Goal: Information Seeking & Learning: Learn about a topic

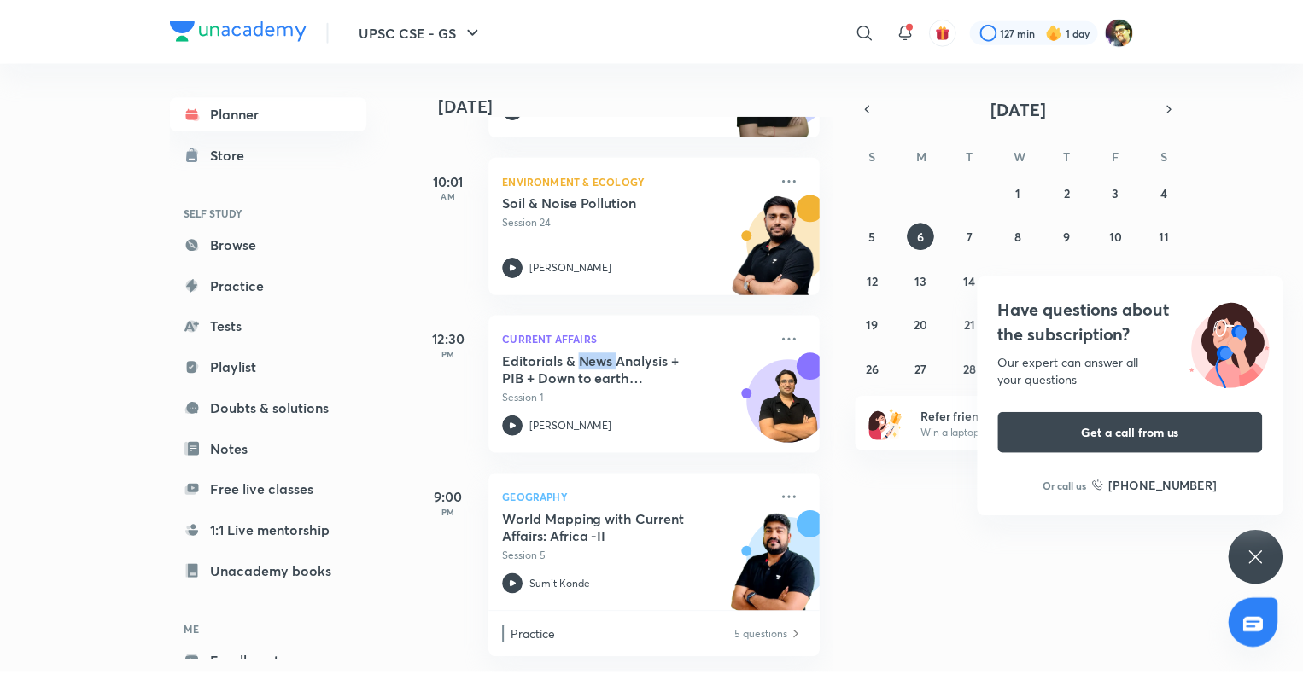
scroll to position [232, 0]
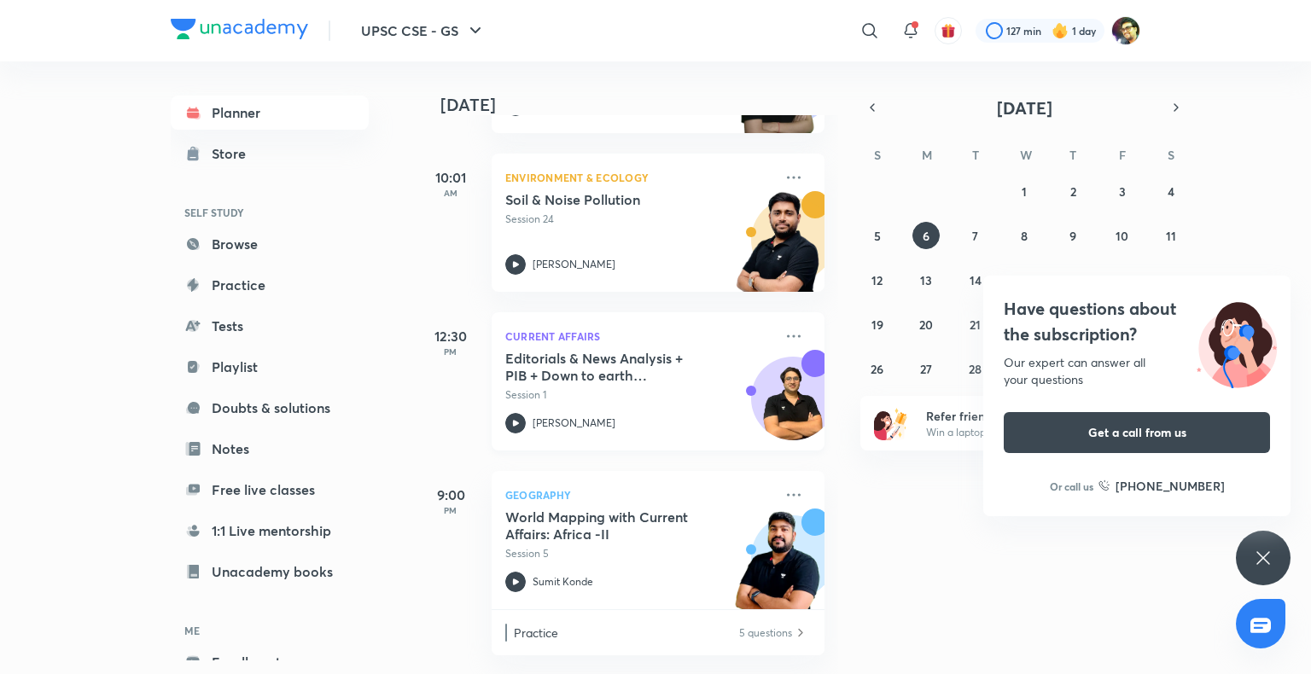
click at [538, 388] on p "Session 1" at bounding box center [639, 395] width 268 height 15
click at [787, 335] on icon at bounding box center [794, 336] width 14 height 3
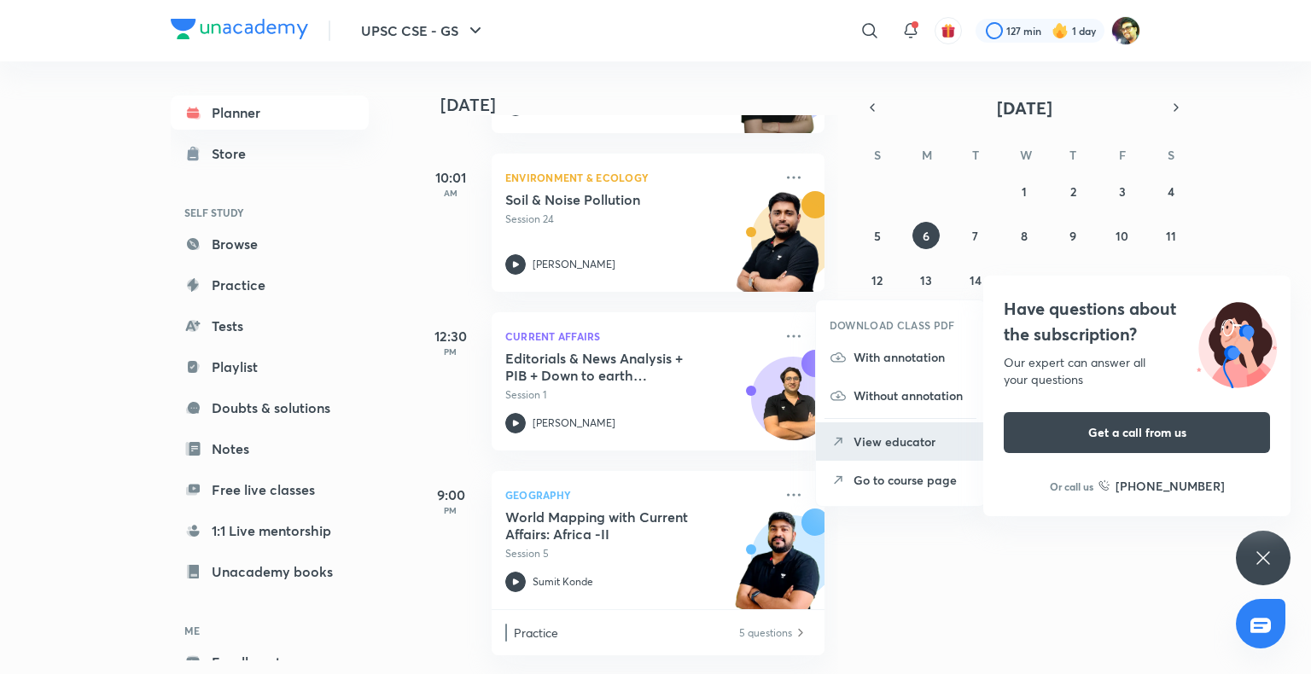
click at [903, 440] on p "View educator" at bounding box center [913, 442] width 118 height 18
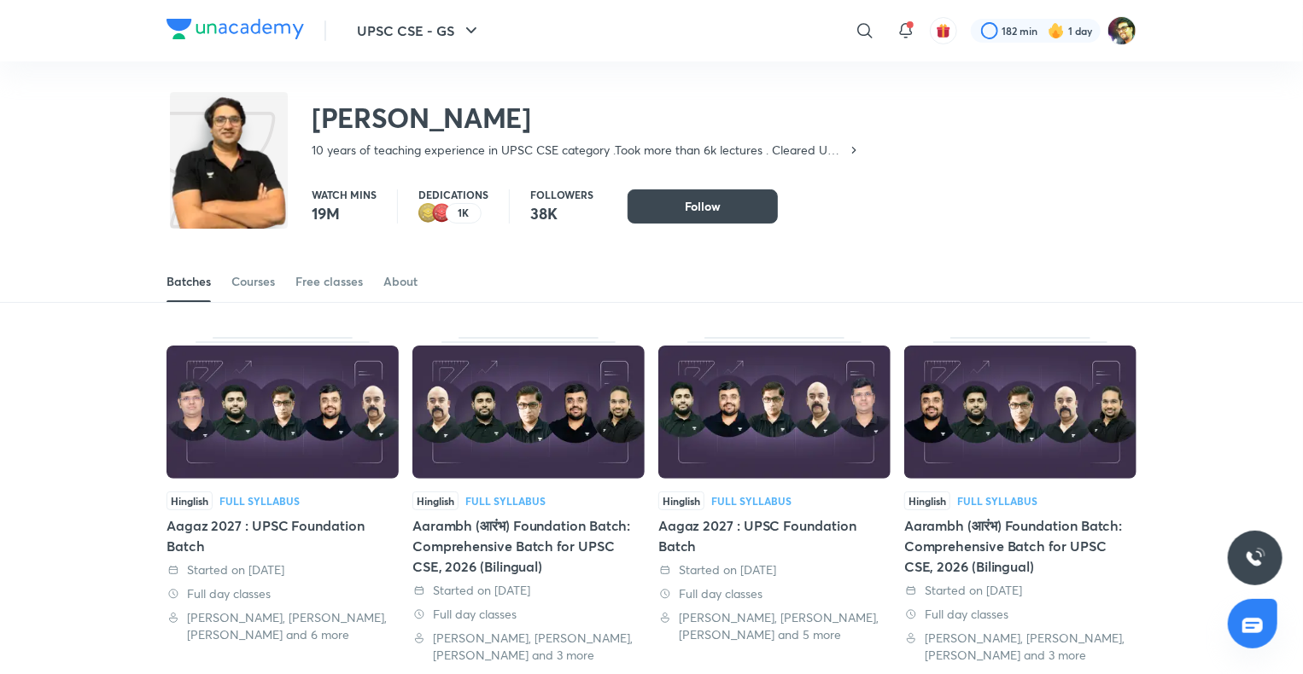
click at [253, 202] on img at bounding box center [229, 173] width 118 height 155
click at [688, 212] on span "Follow" at bounding box center [703, 206] width 36 height 17
click at [697, 207] on span "Follow" at bounding box center [703, 206] width 36 height 17
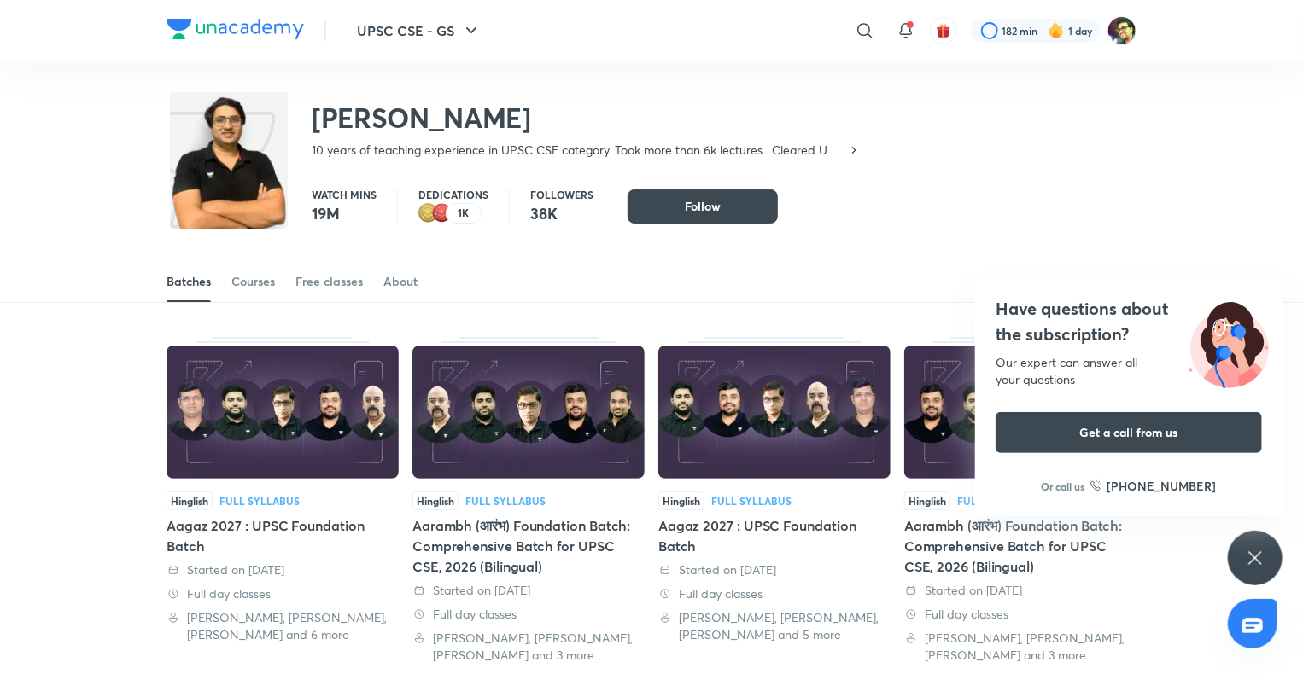
click at [1260, 565] on icon at bounding box center [1255, 558] width 20 height 20
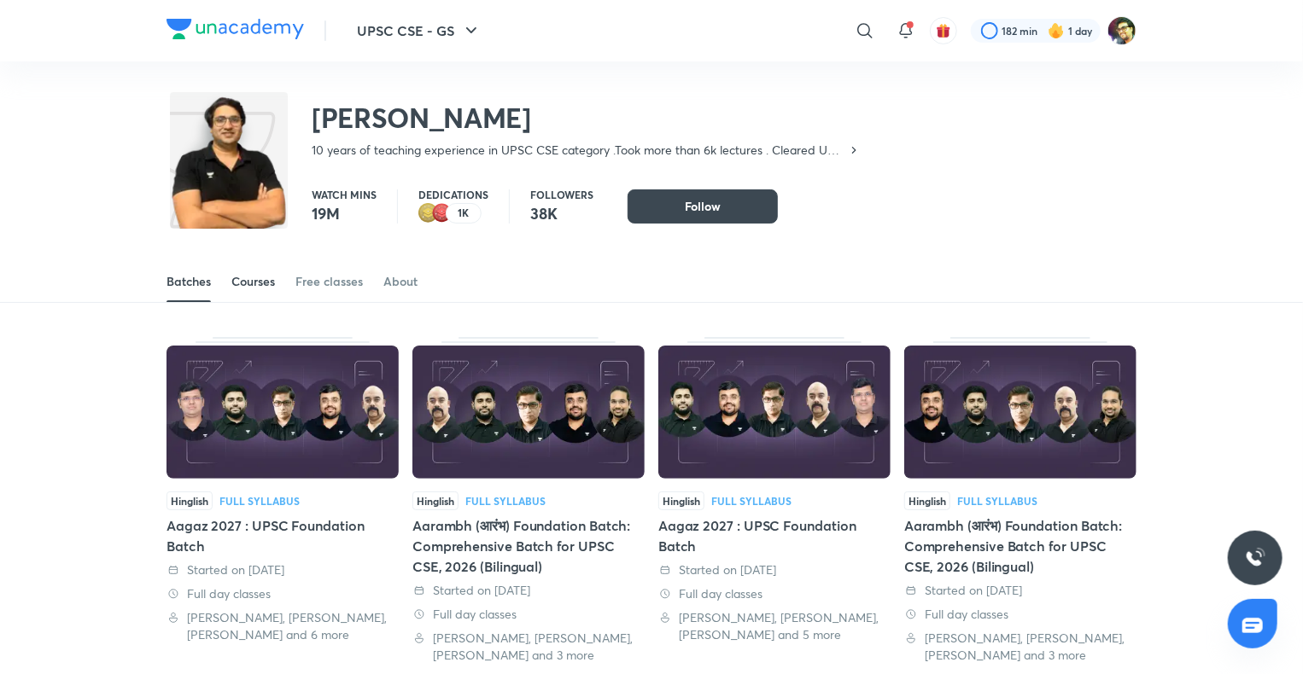
click at [244, 283] on div "Courses" at bounding box center [253, 281] width 44 height 17
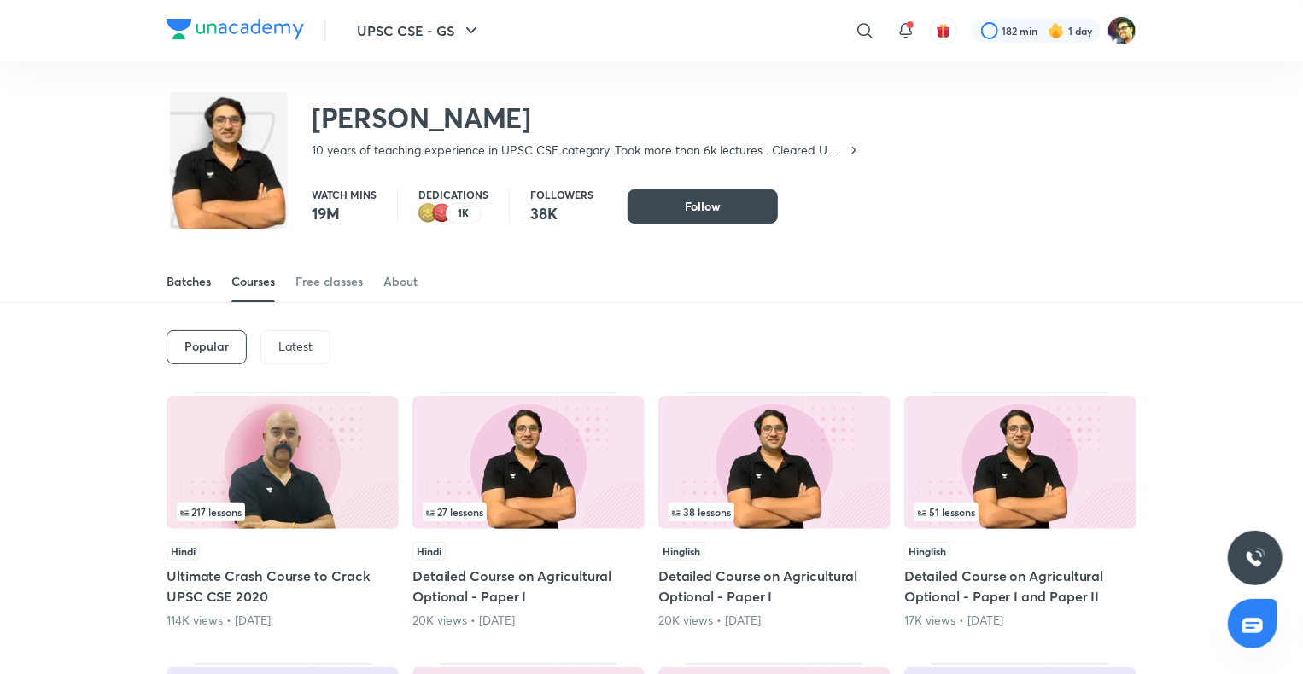
click at [195, 282] on div "Batches" at bounding box center [188, 281] width 44 height 17
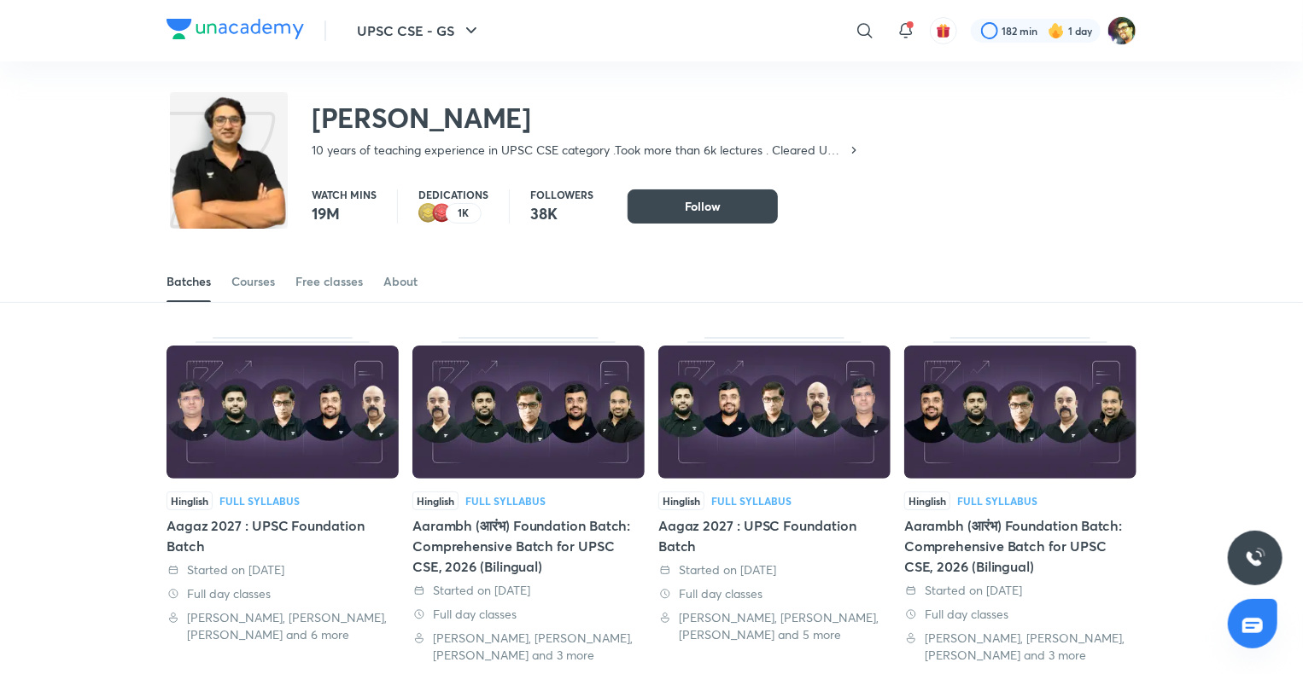
click at [271, 180] on img at bounding box center [229, 173] width 118 height 155
click at [273, 179] on img at bounding box center [229, 173] width 118 height 155
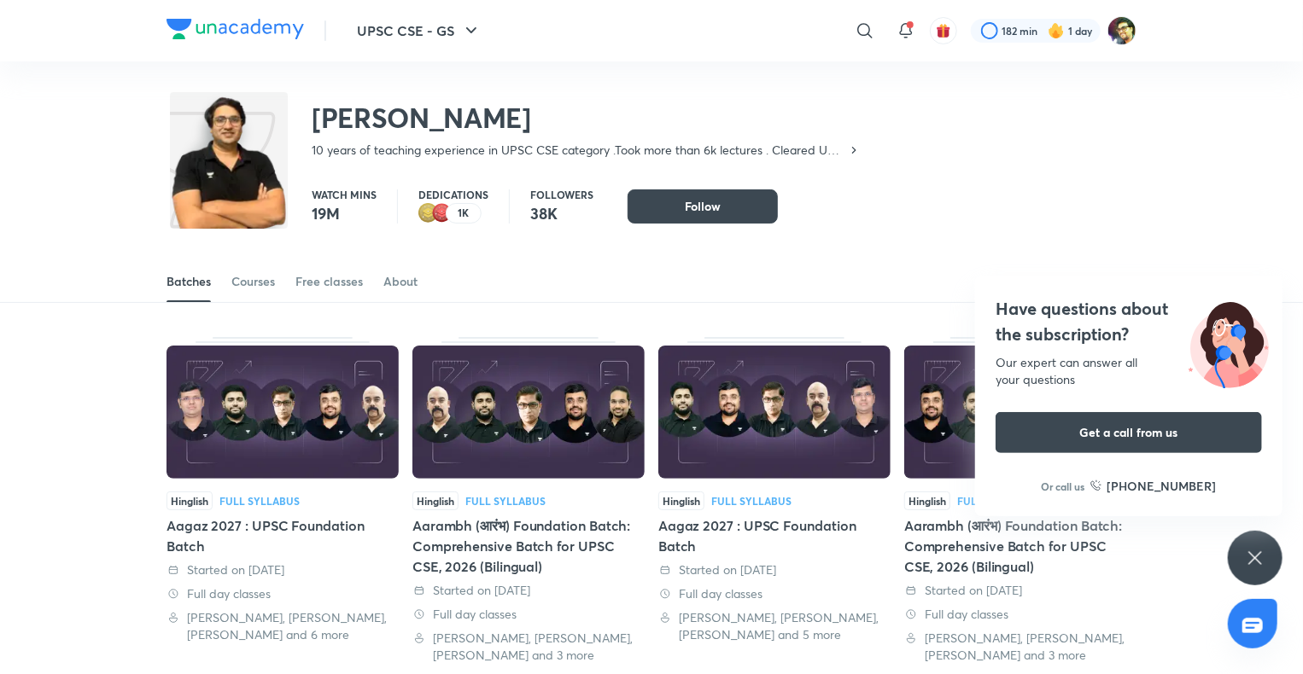
click at [273, 179] on img at bounding box center [229, 173] width 118 height 155
click at [239, 176] on img at bounding box center [229, 173] width 118 height 155
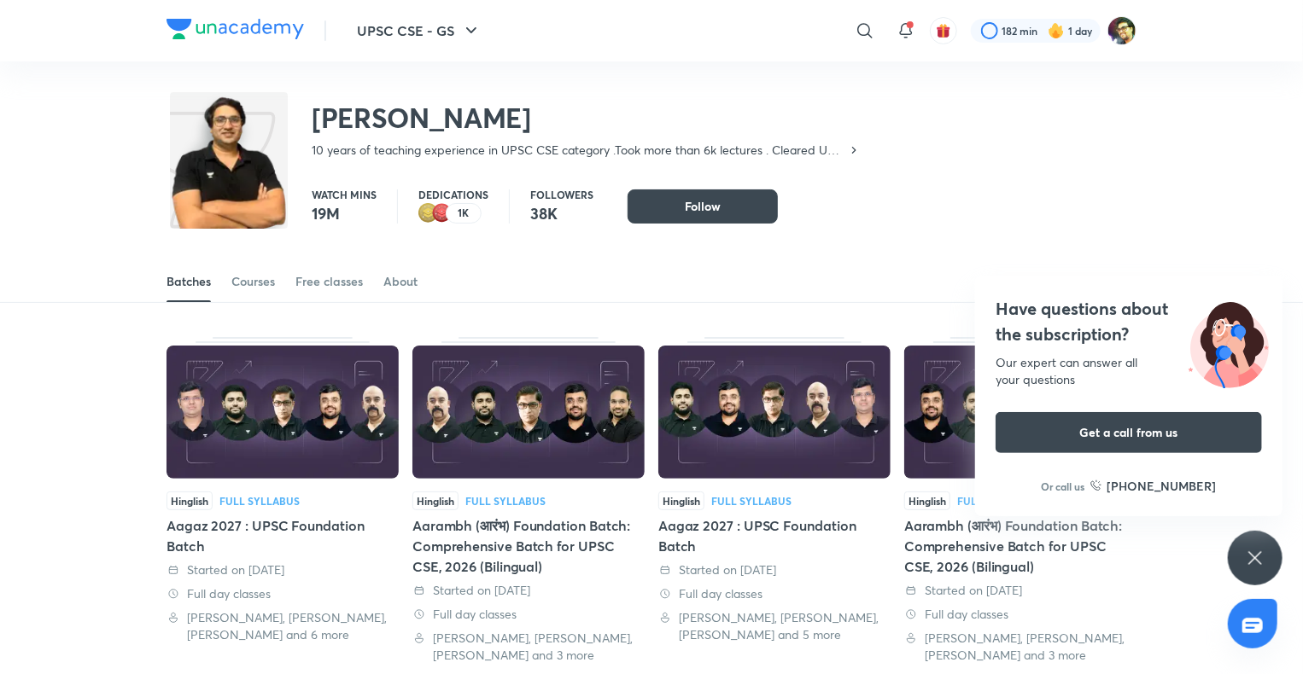
click at [239, 176] on img at bounding box center [229, 173] width 118 height 155
click at [849, 153] on icon at bounding box center [854, 150] width 14 height 14
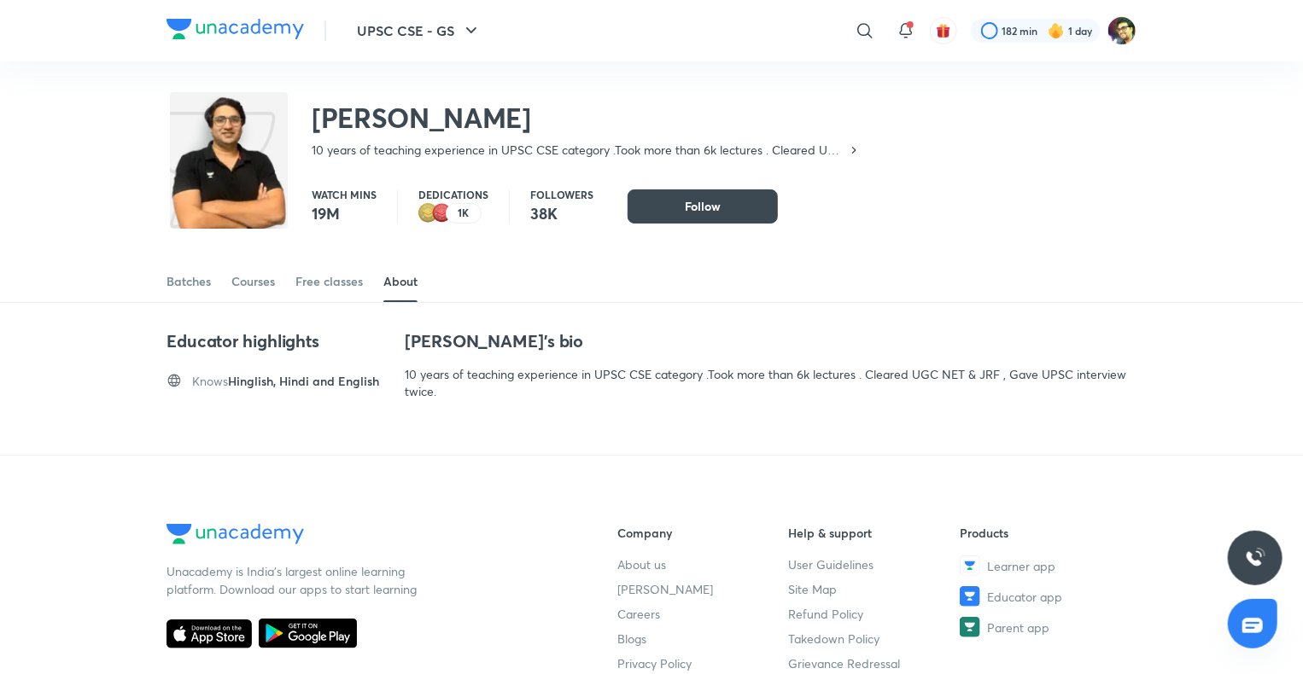
click at [849, 153] on icon at bounding box center [854, 150] width 14 height 14
click at [184, 276] on div "Batches" at bounding box center [188, 281] width 44 height 17
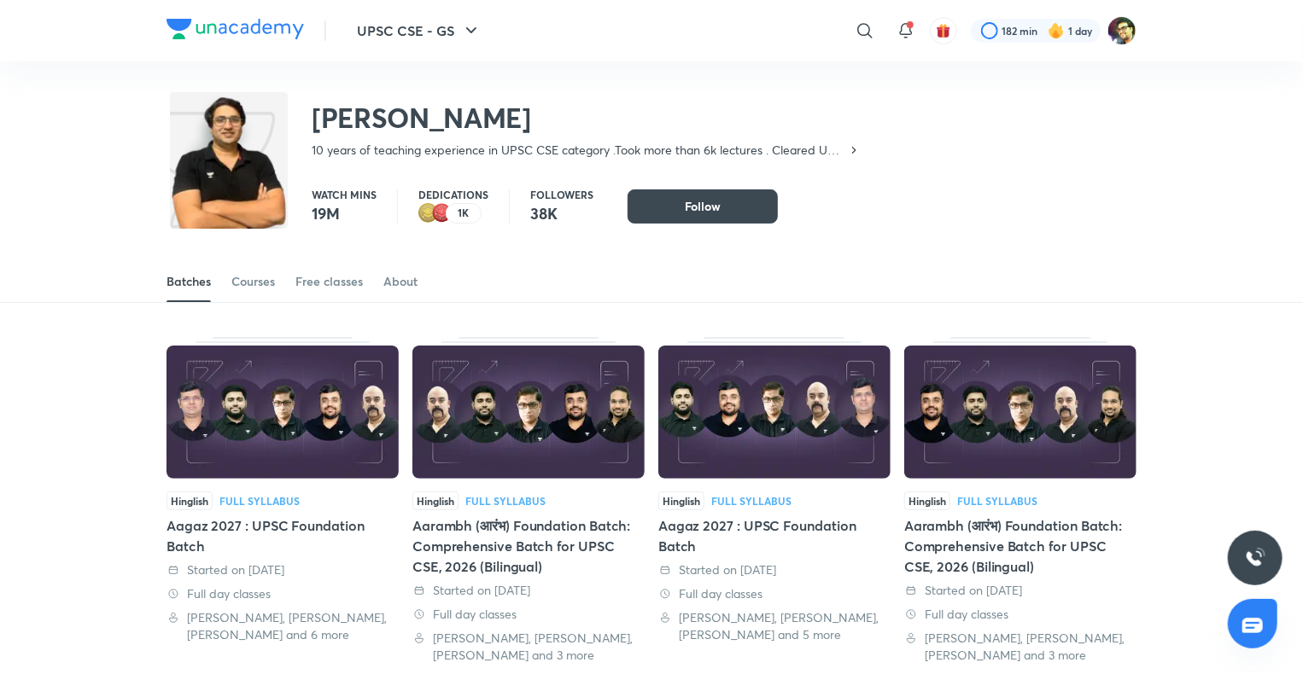
click at [244, 182] on img at bounding box center [229, 173] width 118 height 155
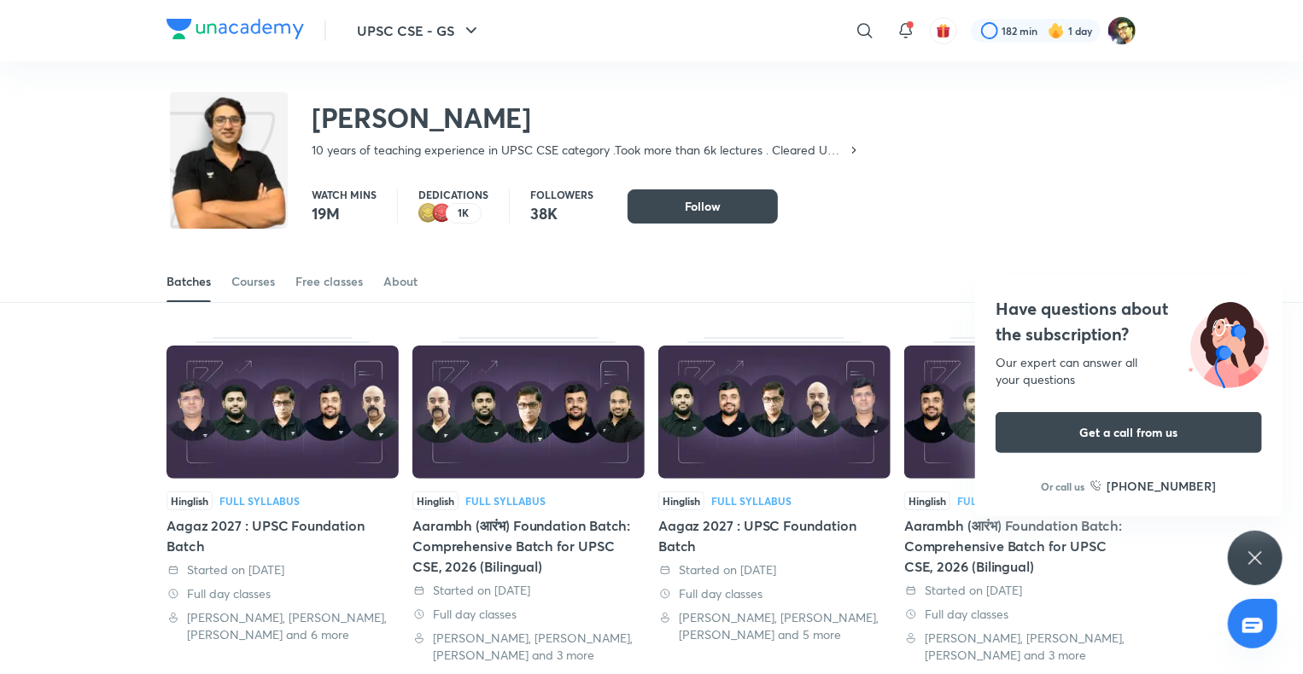
click at [1251, 556] on icon at bounding box center [1255, 558] width 20 height 20
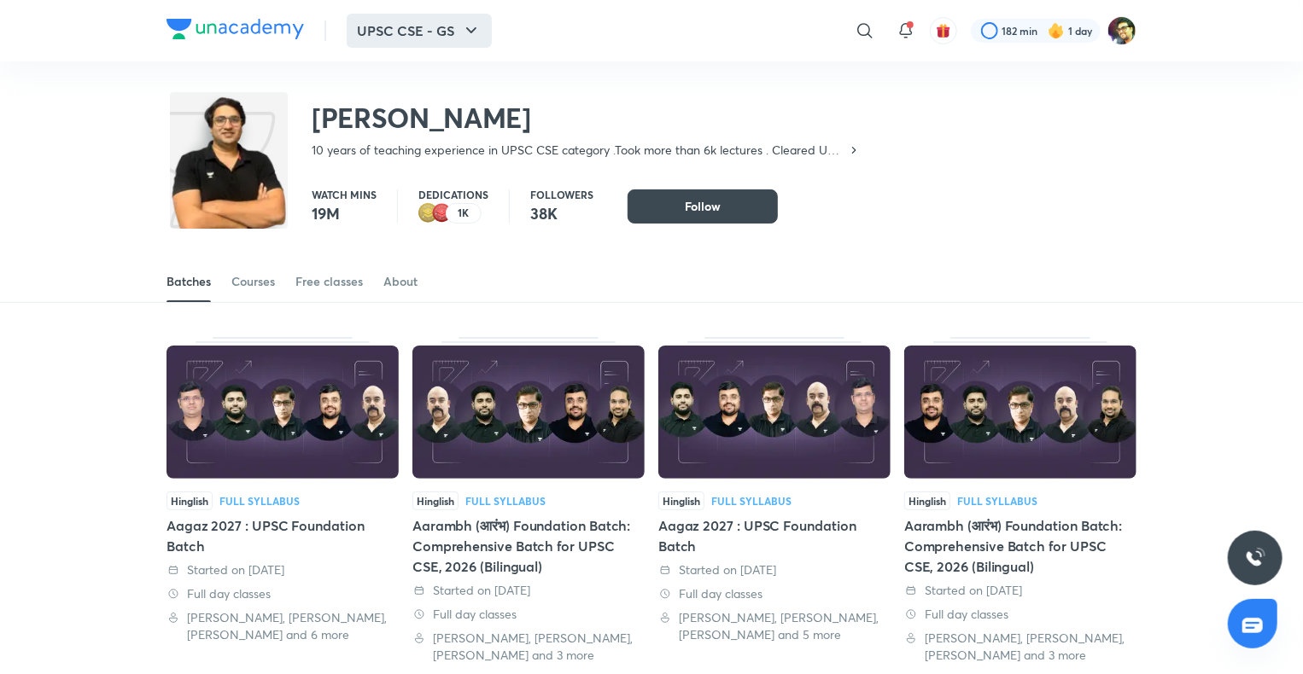
click at [466, 23] on icon "button" at bounding box center [471, 30] width 20 height 20
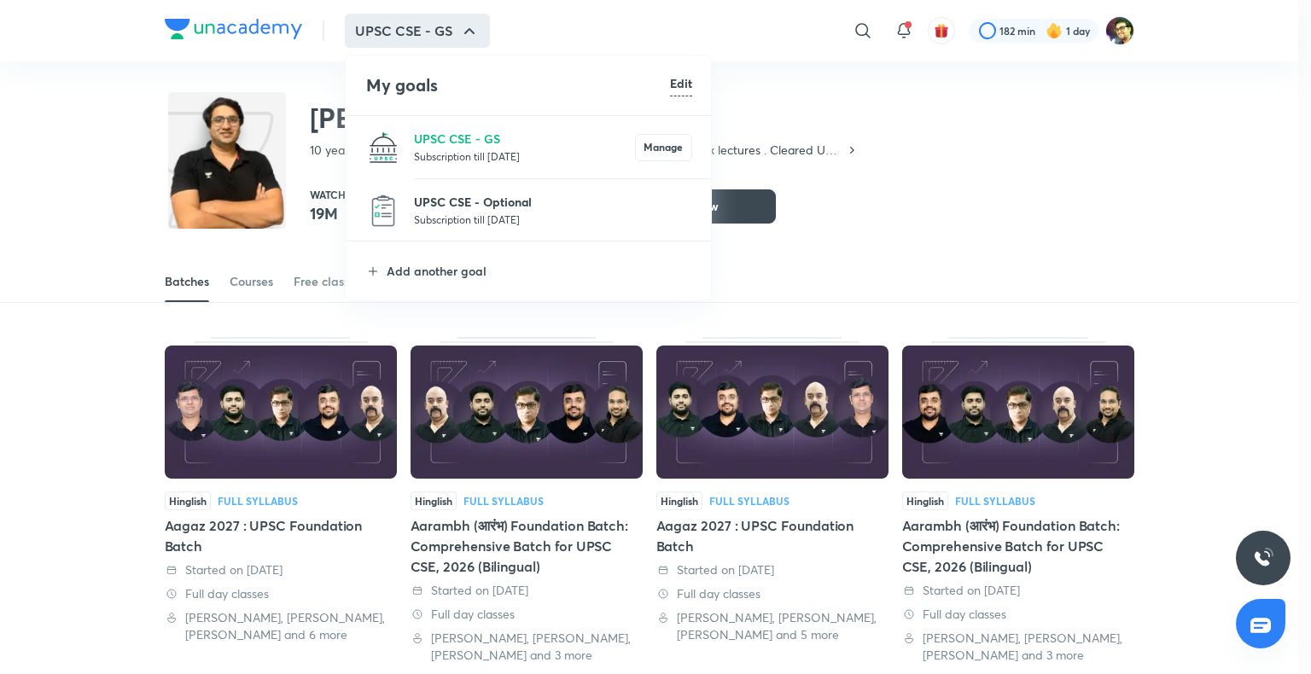
click at [450, 208] on p "UPSC CSE - Optional" at bounding box center [553, 202] width 278 height 18
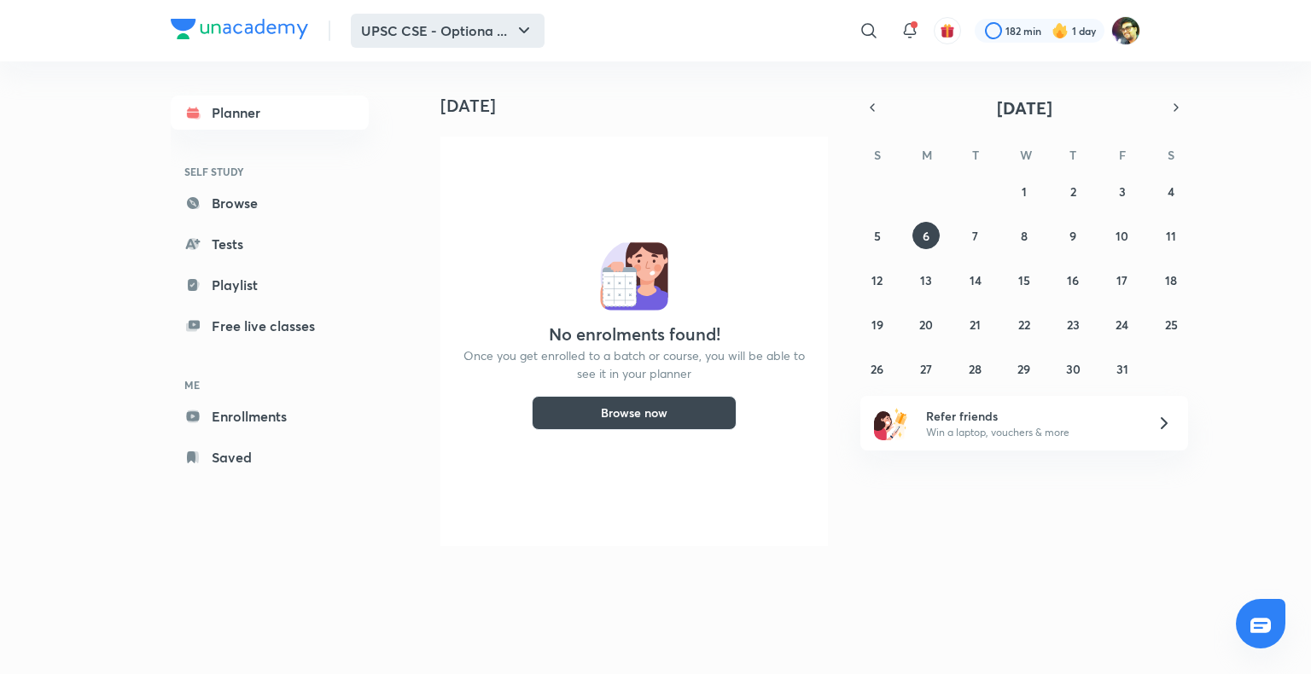
click at [533, 22] on icon "button" at bounding box center [524, 30] width 20 height 20
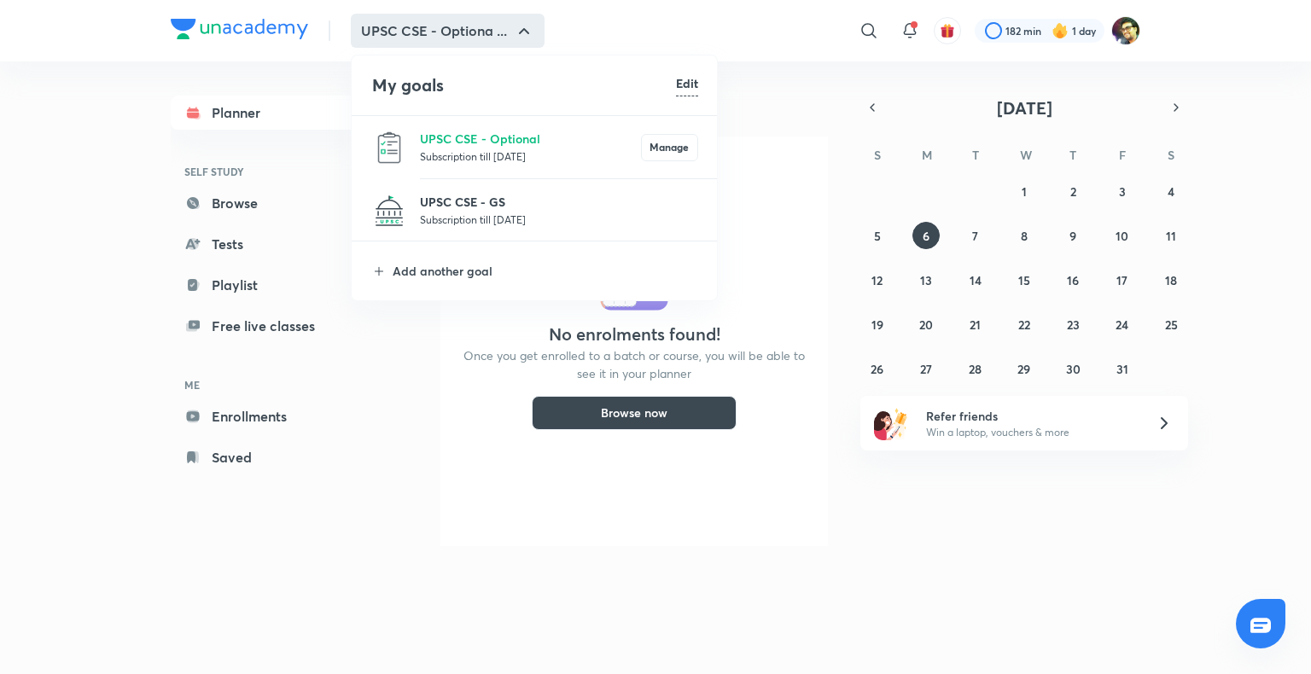
click at [497, 207] on p "UPSC CSE - GS" at bounding box center [559, 202] width 278 height 18
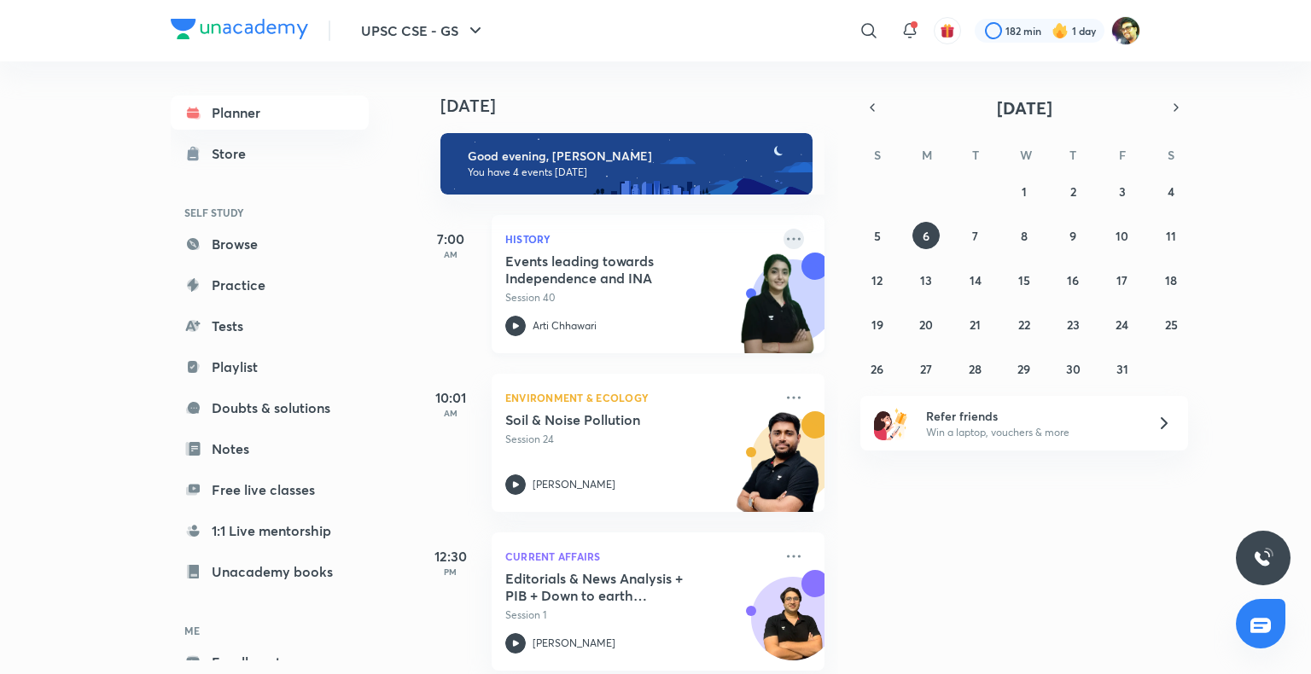
click at [784, 234] on icon at bounding box center [794, 239] width 20 height 20
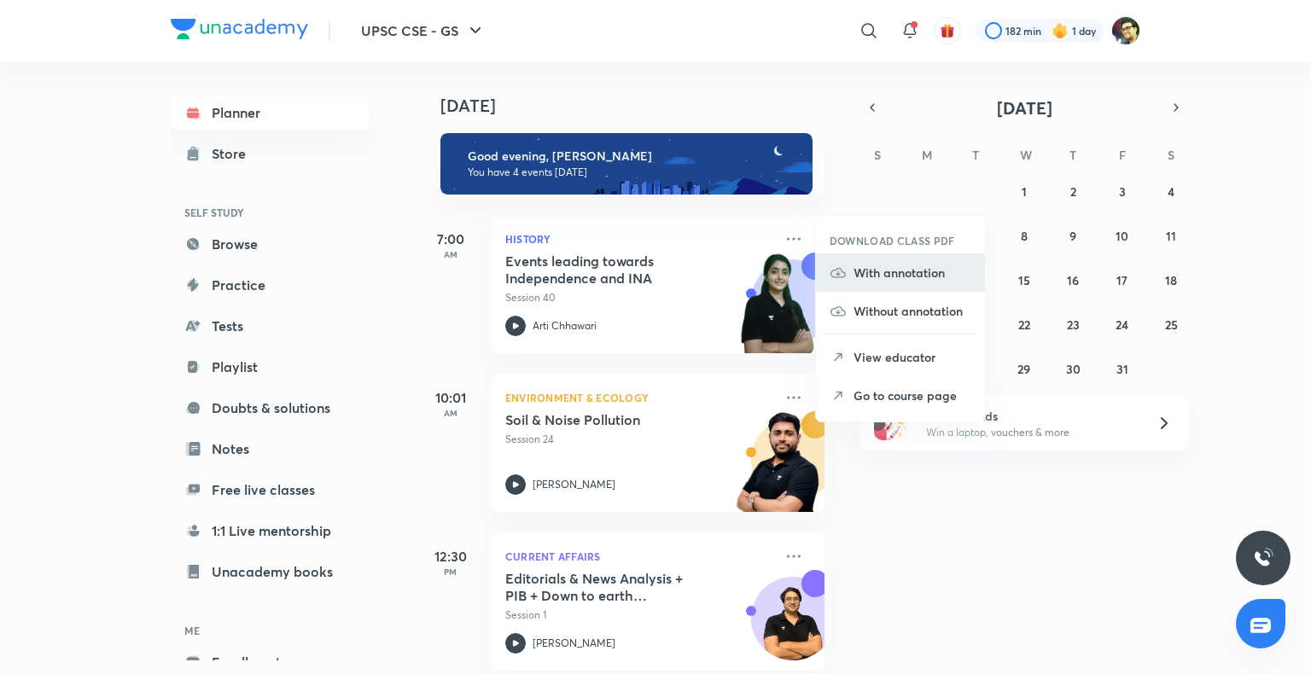
click at [898, 262] on li "With annotation" at bounding box center [900, 273] width 169 height 38
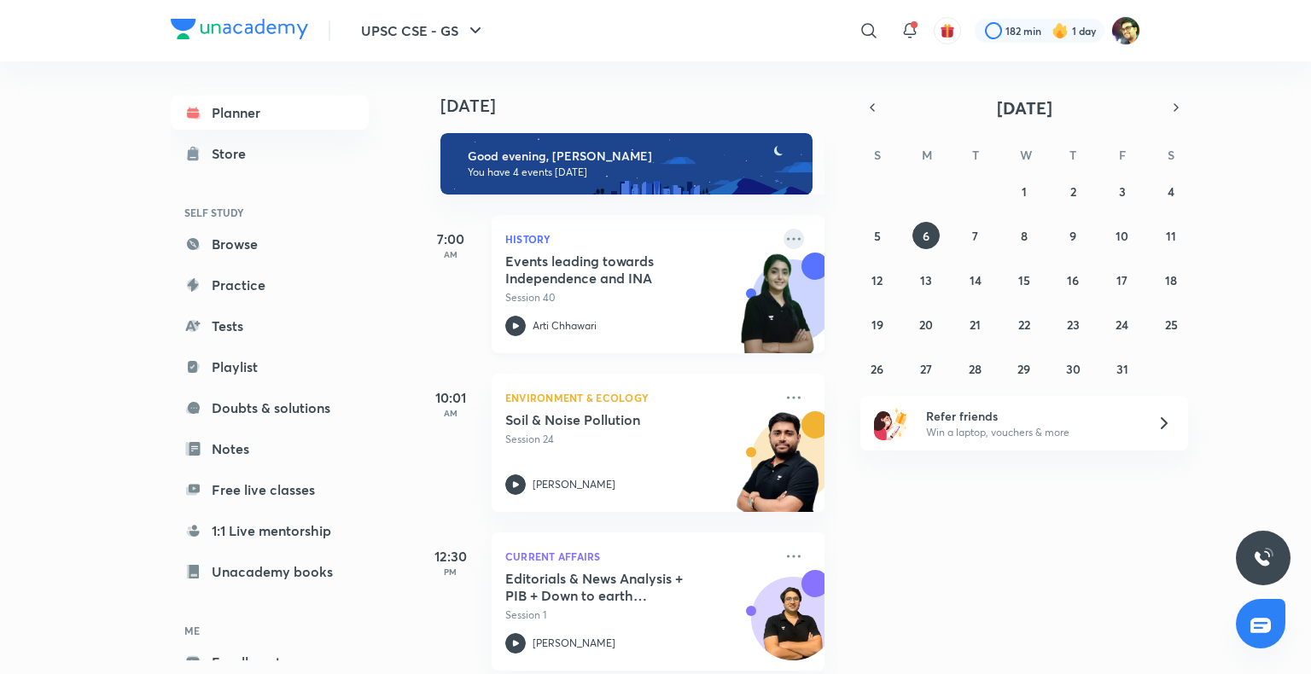
click at [784, 240] on icon at bounding box center [794, 239] width 20 height 20
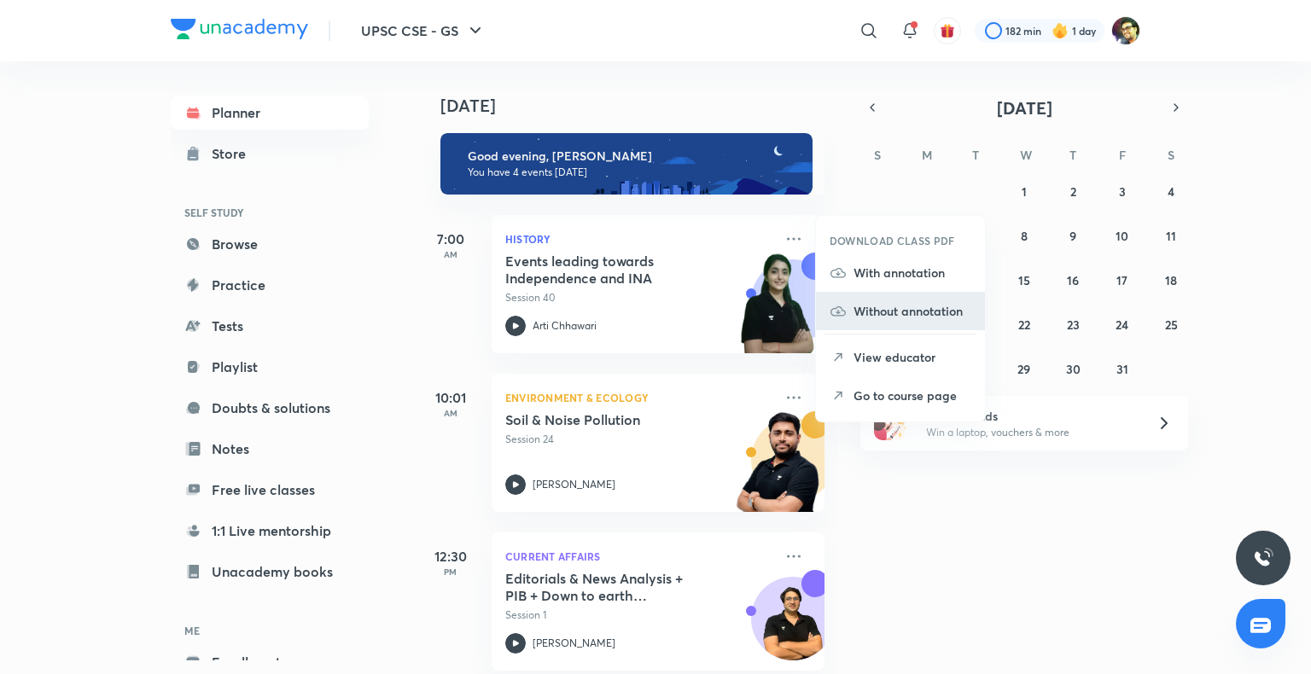
click at [878, 307] on p "Without annotation" at bounding box center [913, 311] width 118 height 18
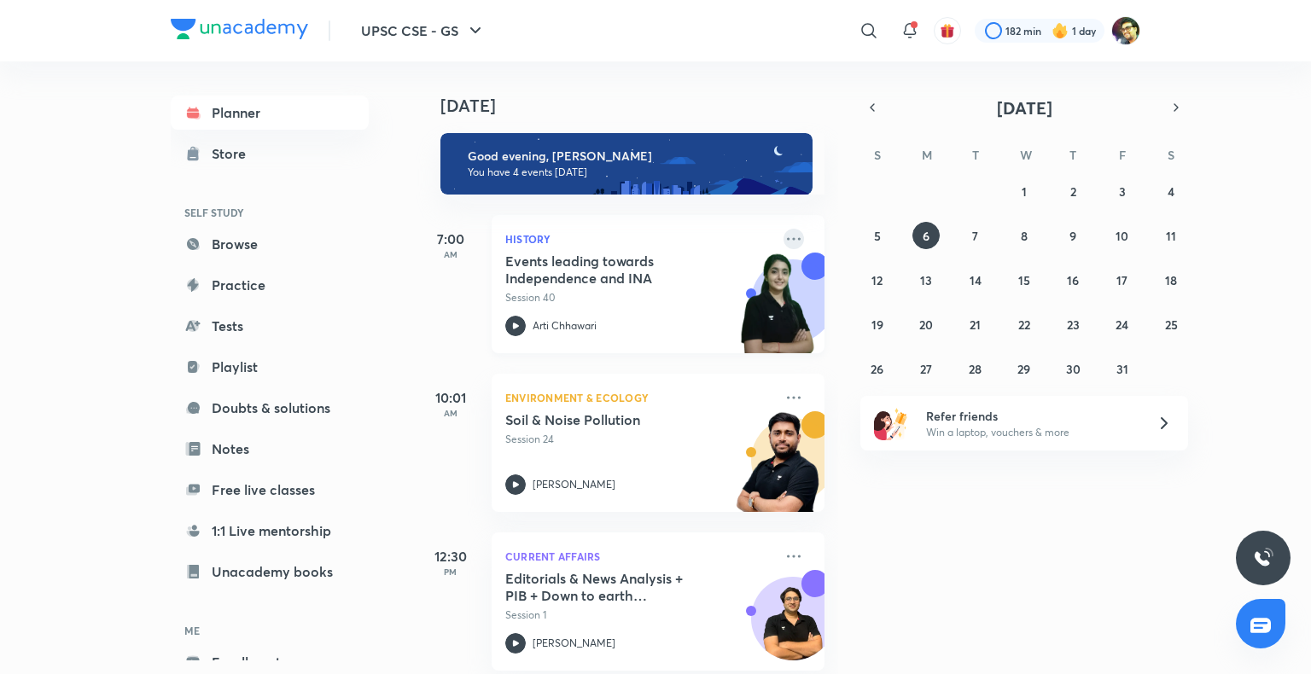
click at [784, 246] on icon at bounding box center [794, 239] width 20 height 20
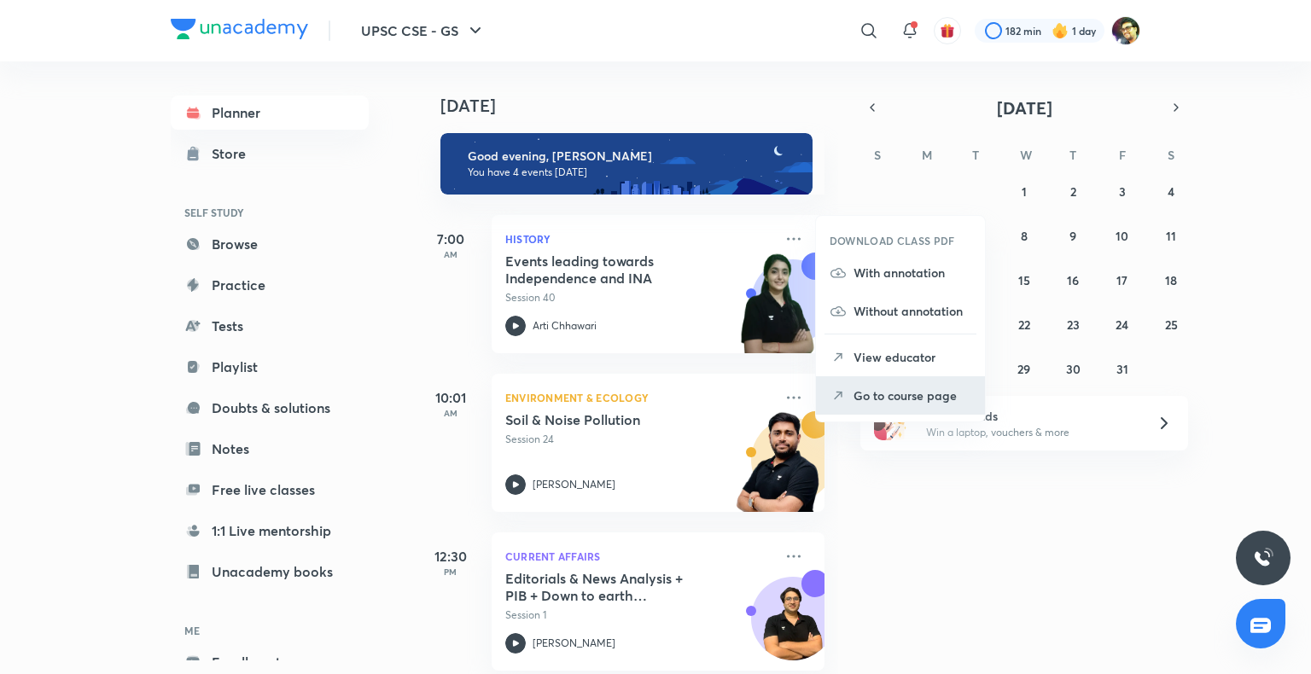
click at [906, 400] on p "Go to course page" at bounding box center [913, 396] width 118 height 18
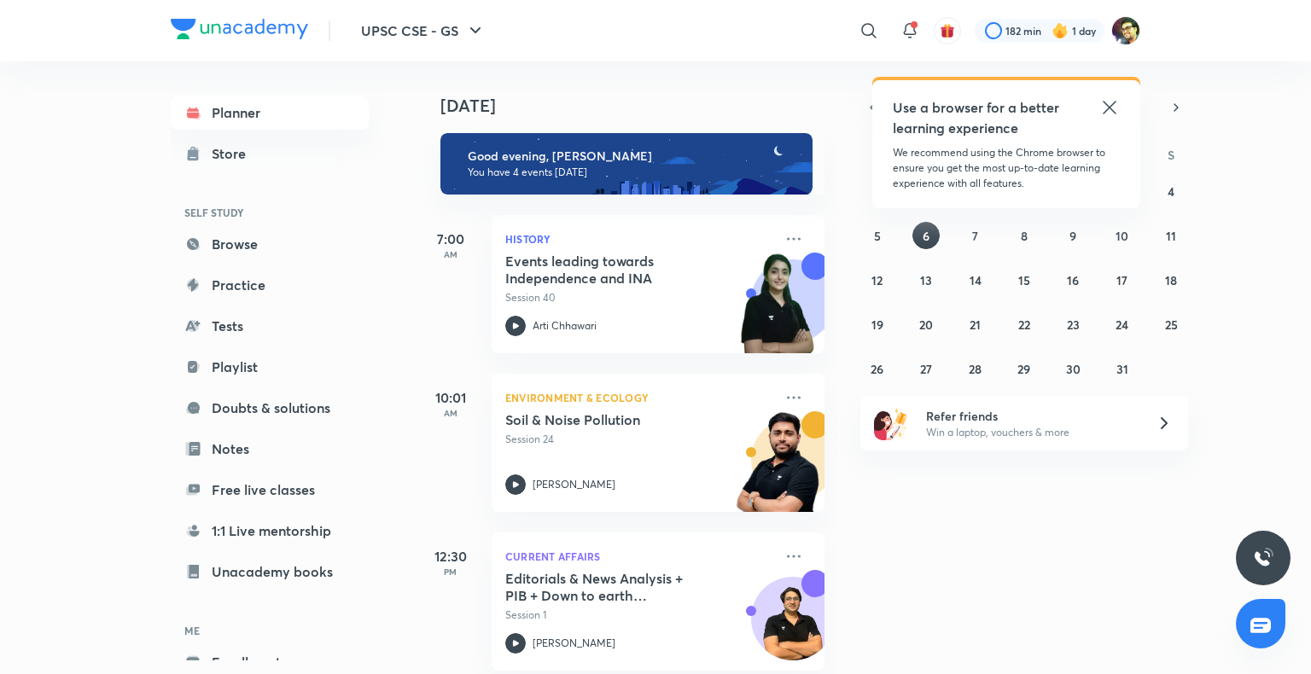
click at [1106, 100] on icon at bounding box center [1110, 107] width 20 height 20
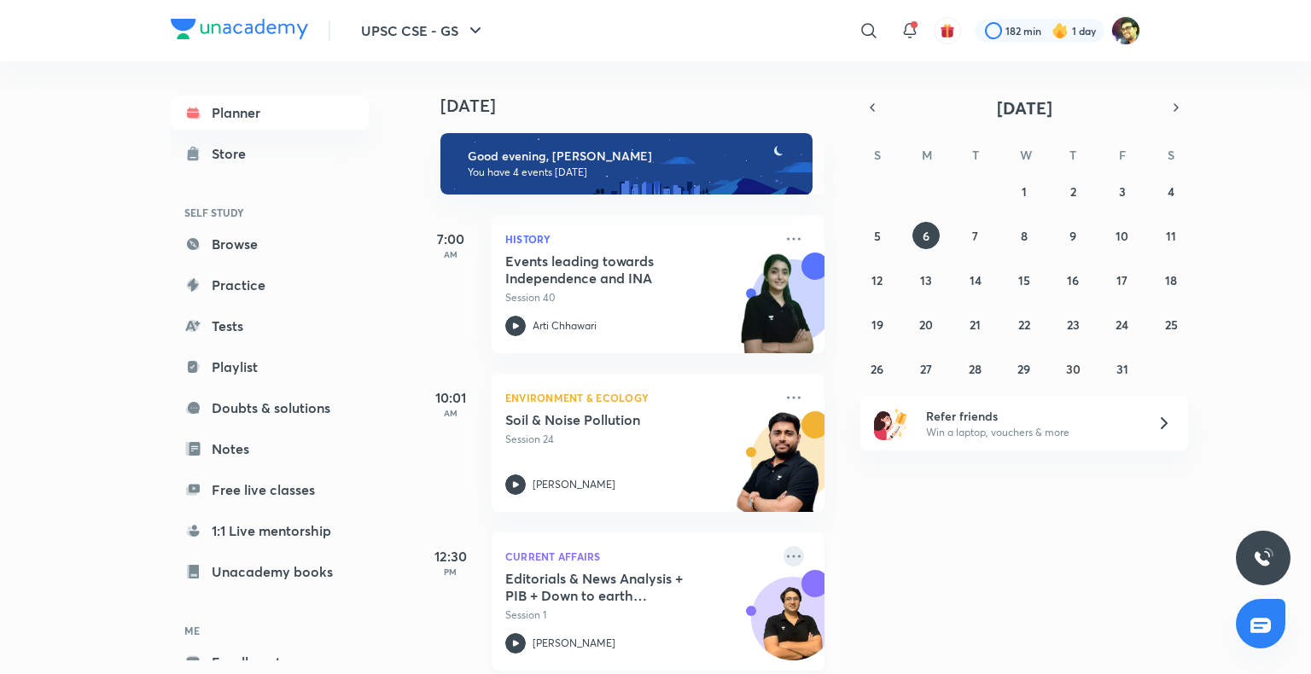
click at [784, 551] on icon at bounding box center [794, 556] width 20 height 20
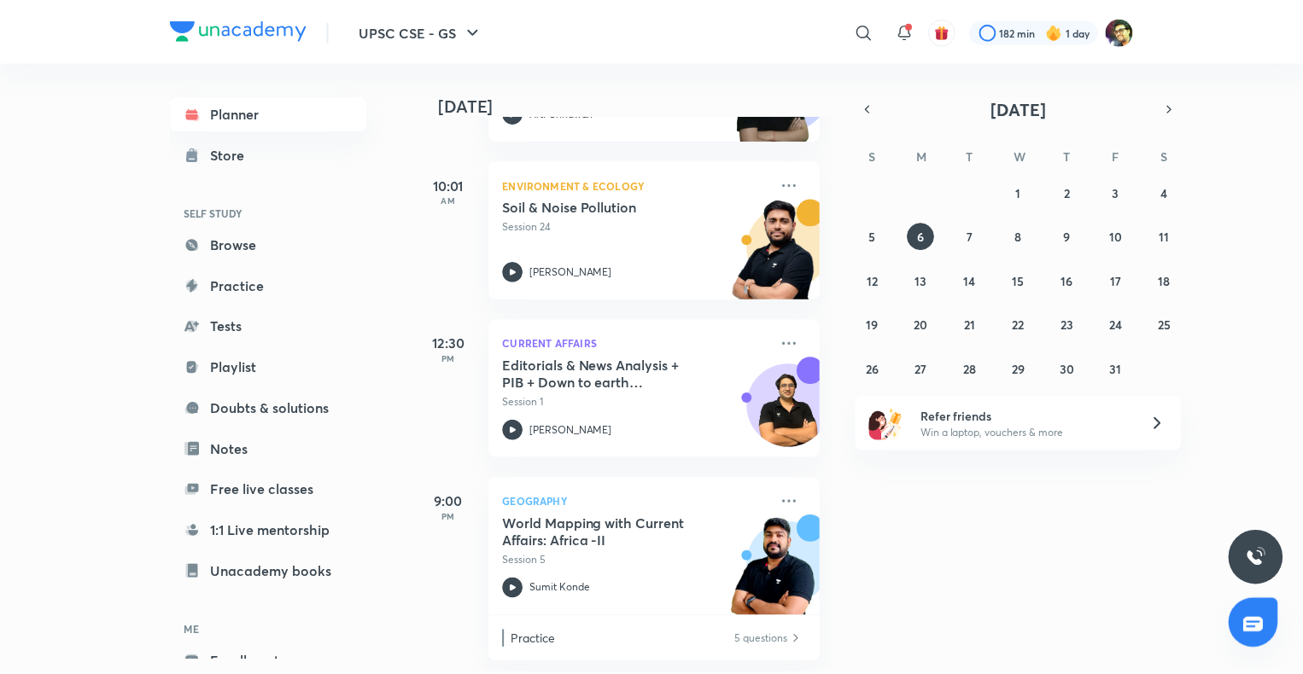
scroll to position [215, 0]
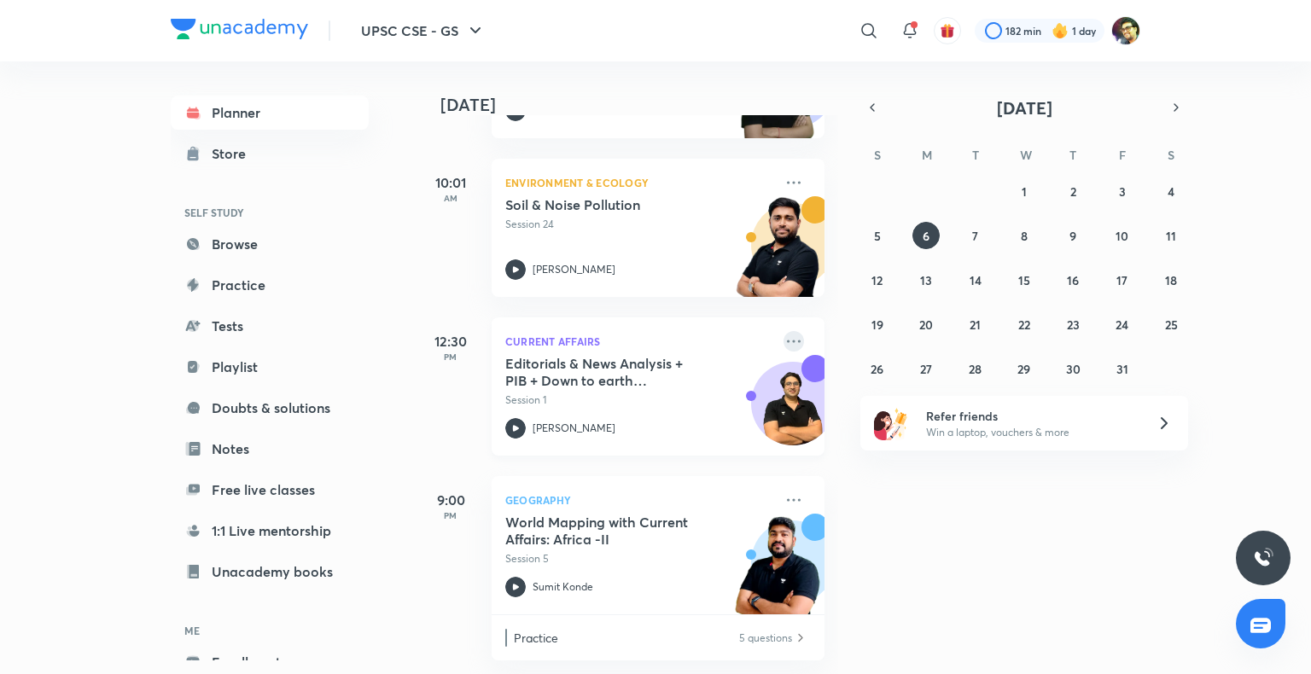
click at [784, 336] on icon at bounding box center [794, 341] width 20 height 20
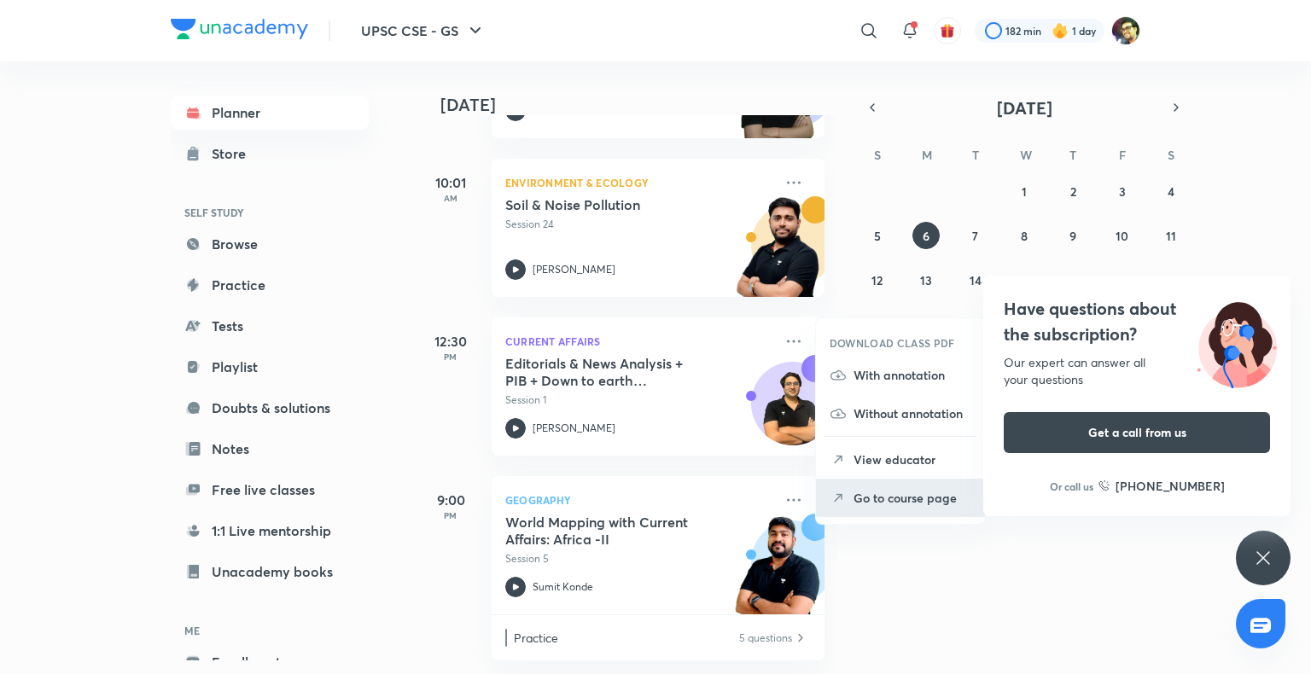
click at [874, 503] on p "Go to course page" at bounding box center [913, 498] width 118 height 18
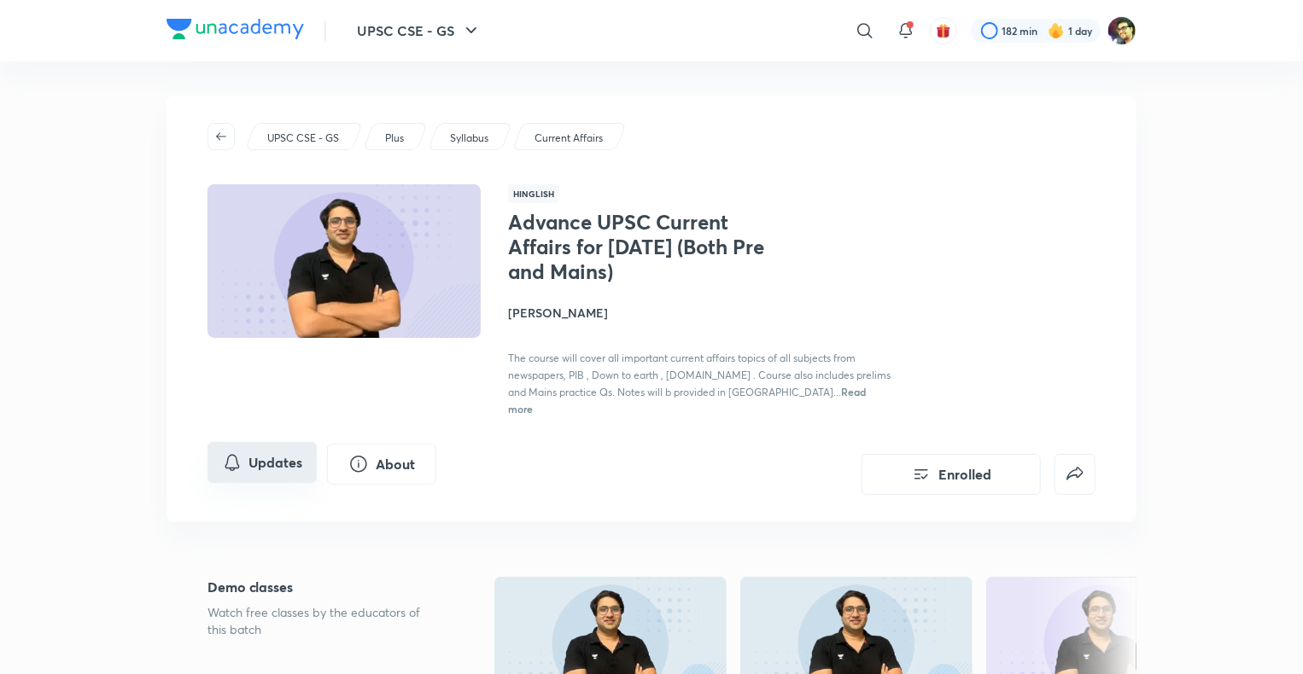
click at [293, 442] on button "Updates" at bounding box center [261, 462] width 109 height 41
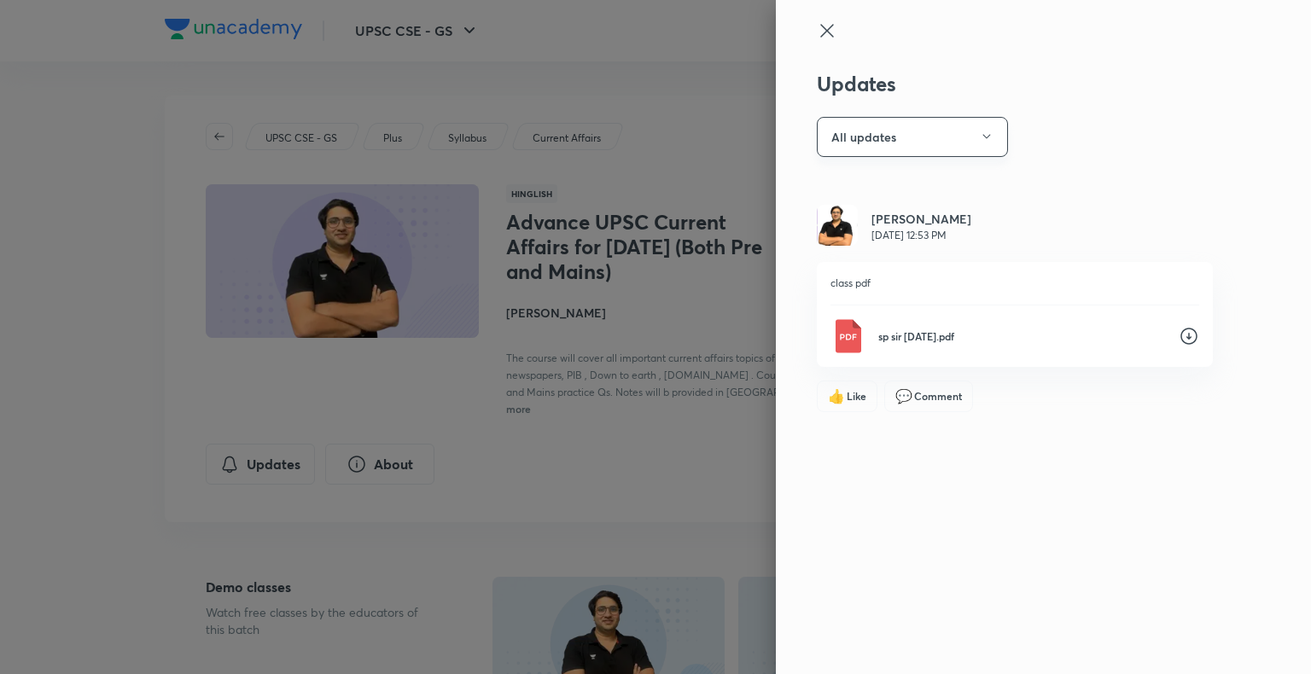
click at [989, 137] on icon "button" at bounding box center [987, 137] width 14 height 14
click at [989, 137] on div at bounding box center [655, 337] width 1311 height 674
click at [825, 29] on icon at bounding box center [827, 30] width 20 height 20
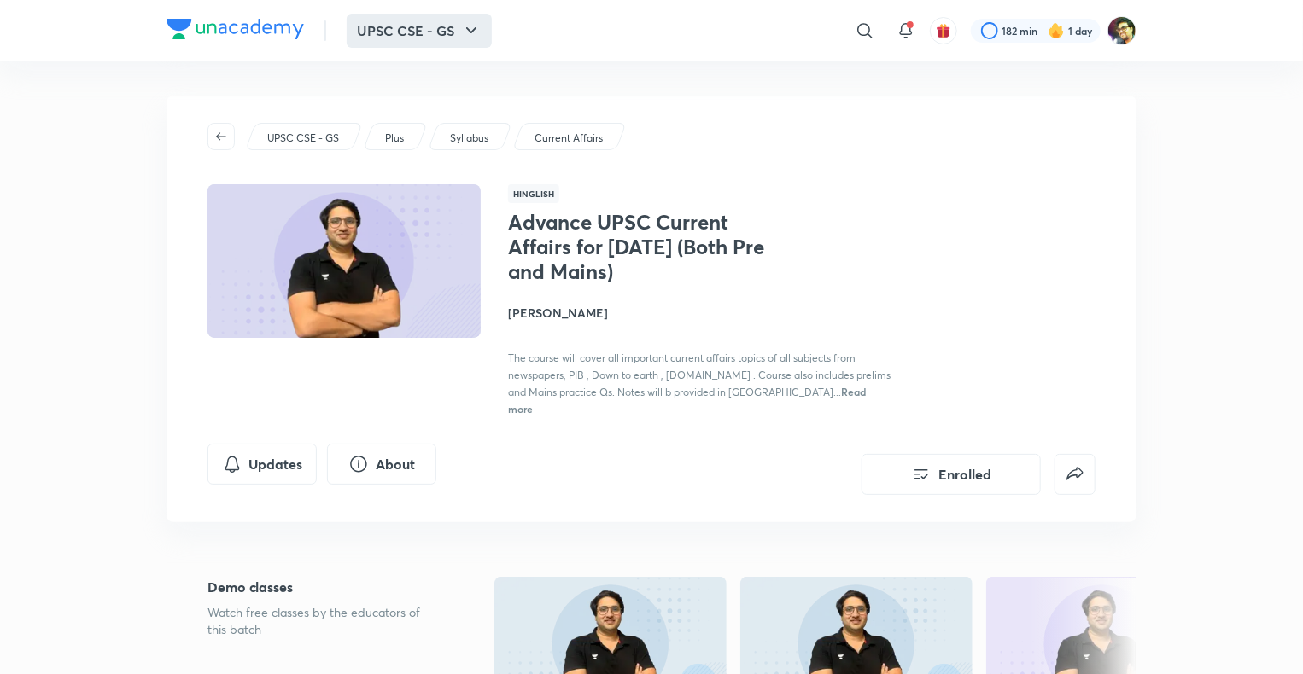
click at [451, 40] on button "UPSC CSE - GS" at bounding box center [419, 31] width 145 height 34
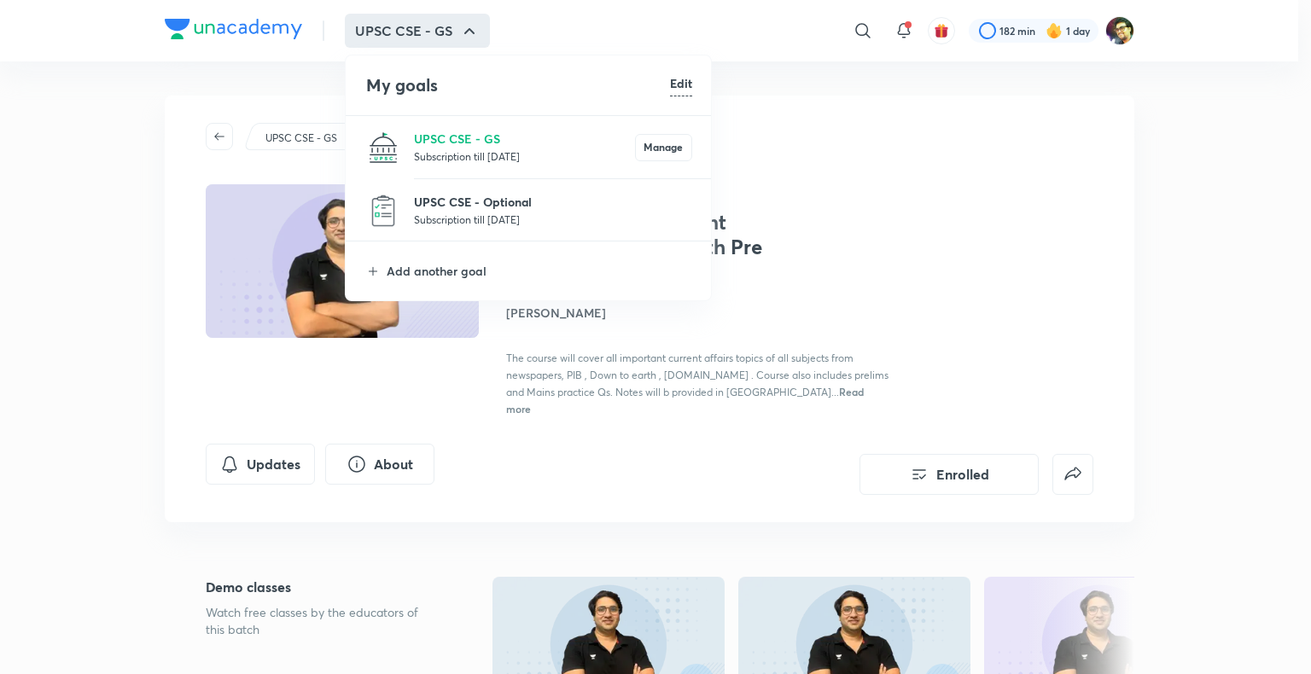
click at [448, 200] on p "UPSC CSE - Optional" at bounding box center [553, 202] width 278 height 18
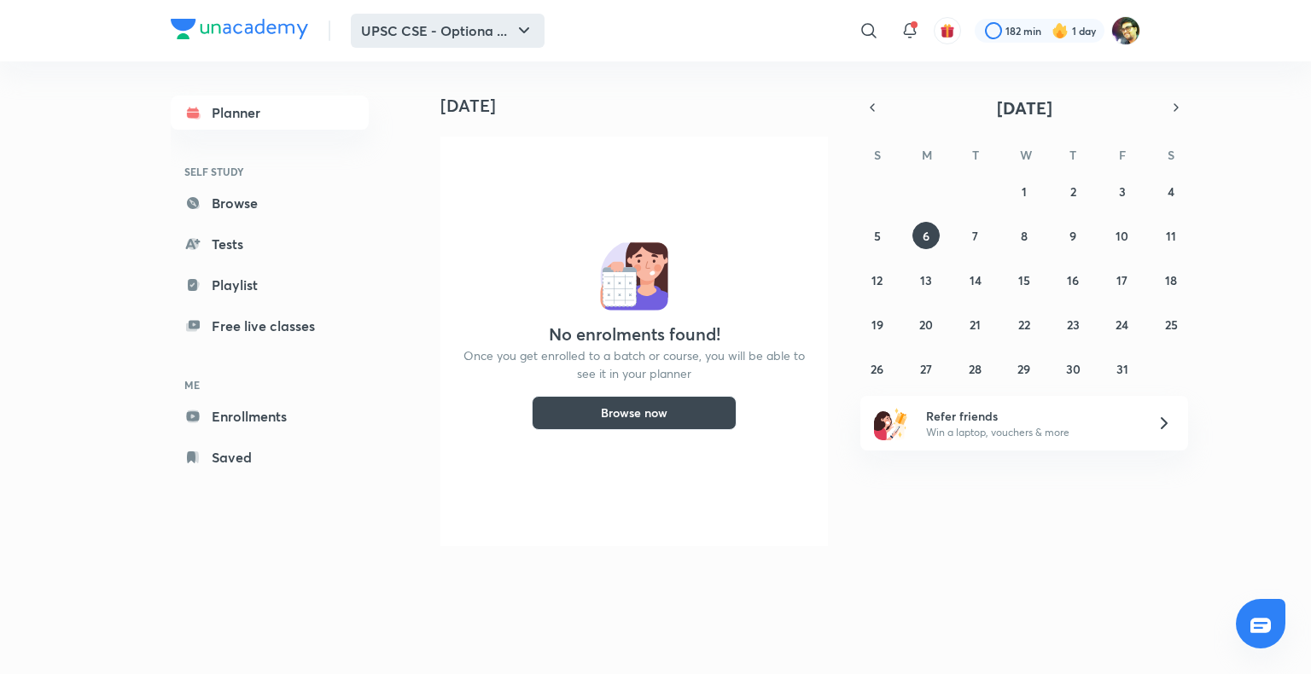
click at [511, 28] on button "UPSC CSE - Optiona ..." at bounding box center [448, 31] width 194 height 34
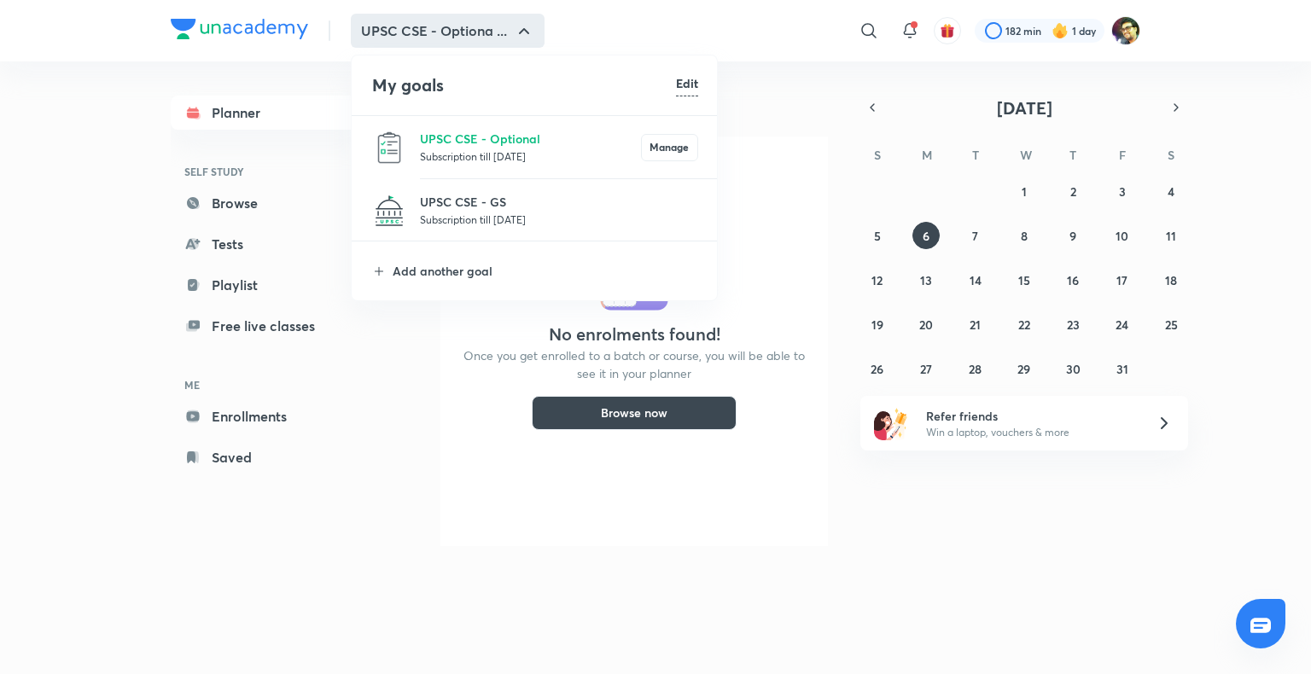
click at [491, 190] on li "UPSC CSE - GS Subscription till [DATE]" at bounding box center [535, 210] width 367 height 62
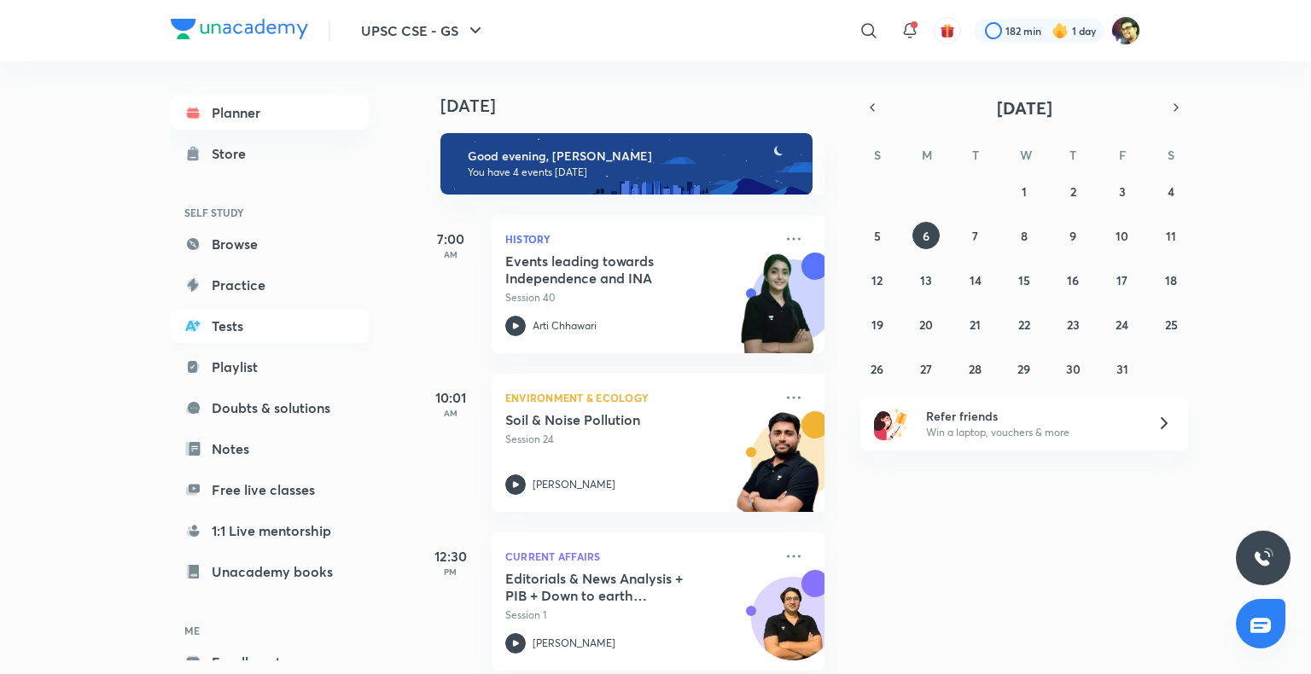
click at [229, 321] on link "Tests" at bounding box center [270, 326] width 198 height 34
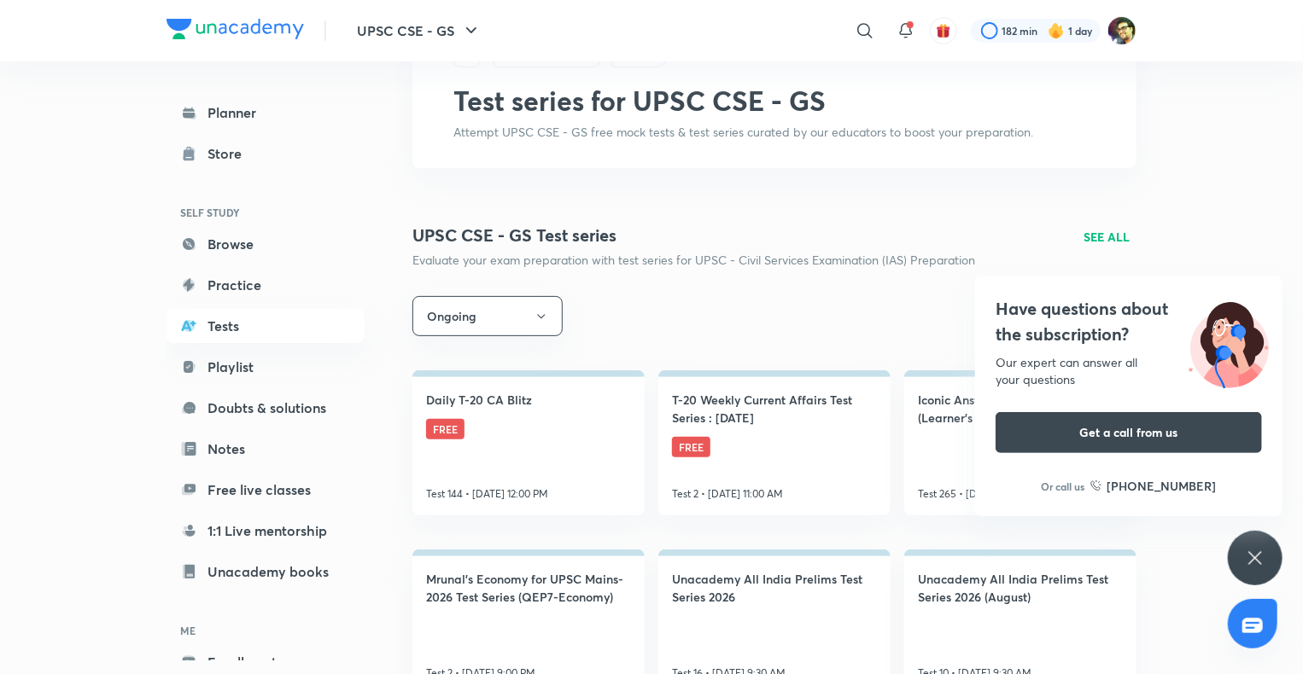
scroll to position [65, 0]
